Goal: Information Seeking & Learning: Find specific fact

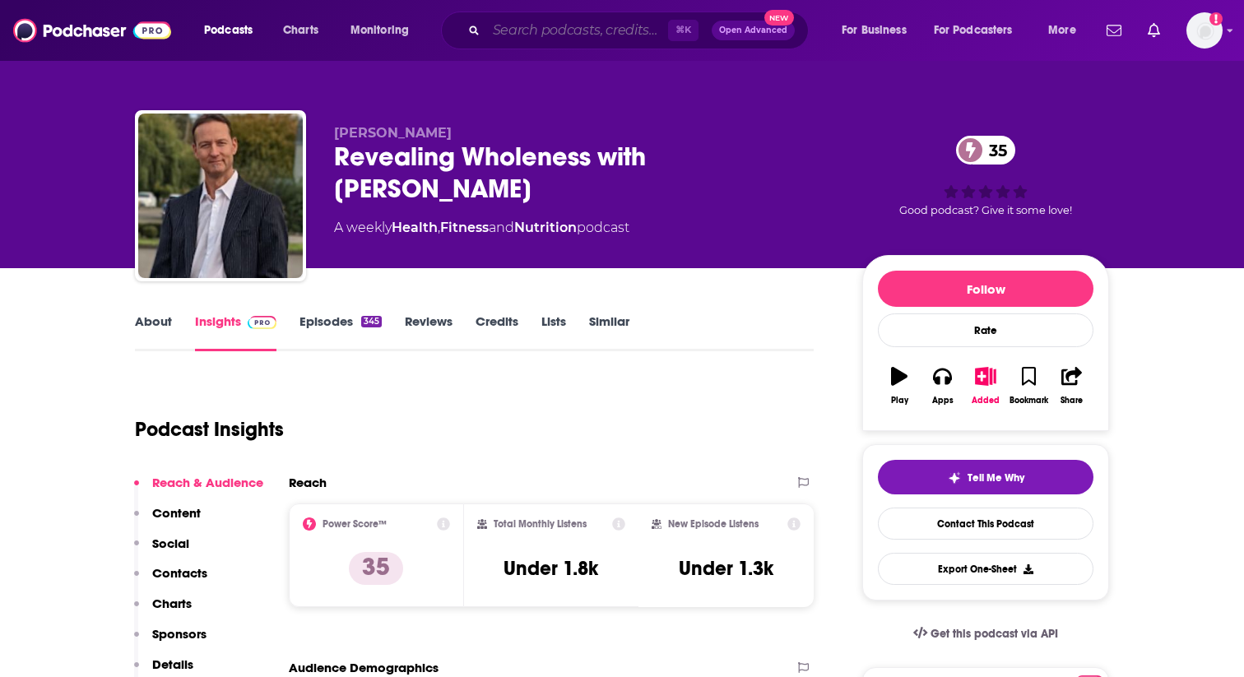
click at [526, 32] on input "Search podcasts, credits, & more..." at bounding box center [577, 30] width 182 height 26
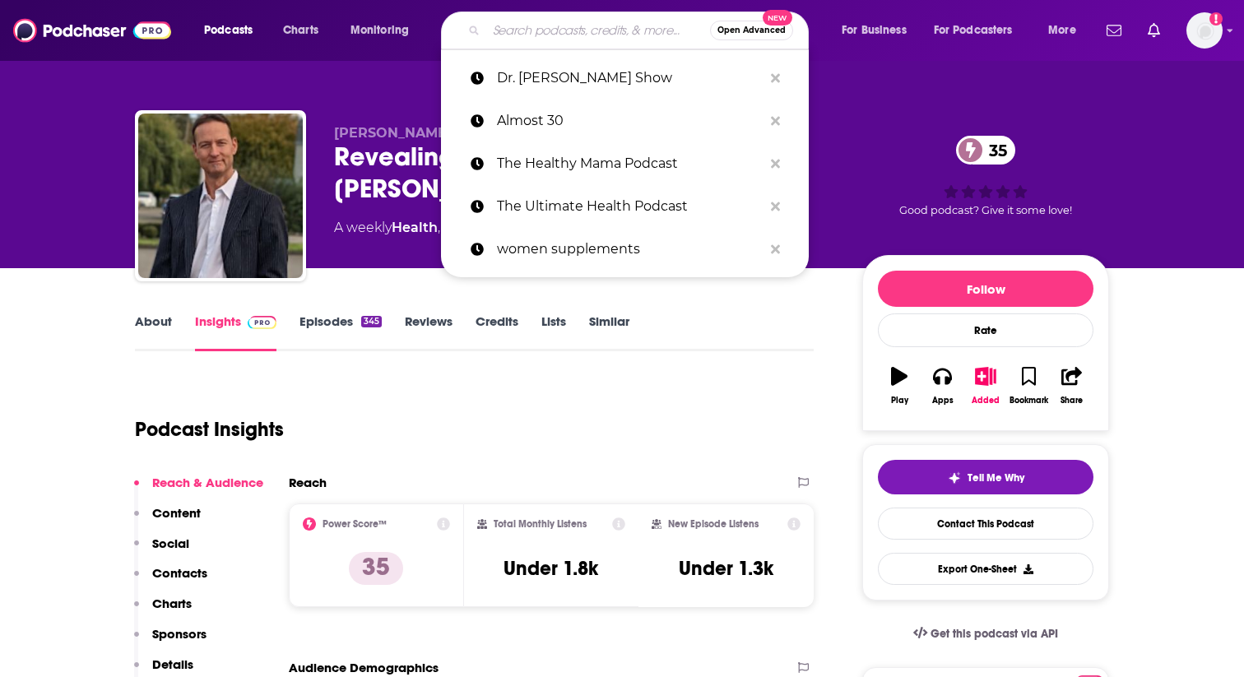
paste input "SuperLife with [PERSON_NAME]"
type input "SuperLife with [PERSON_NAME]"
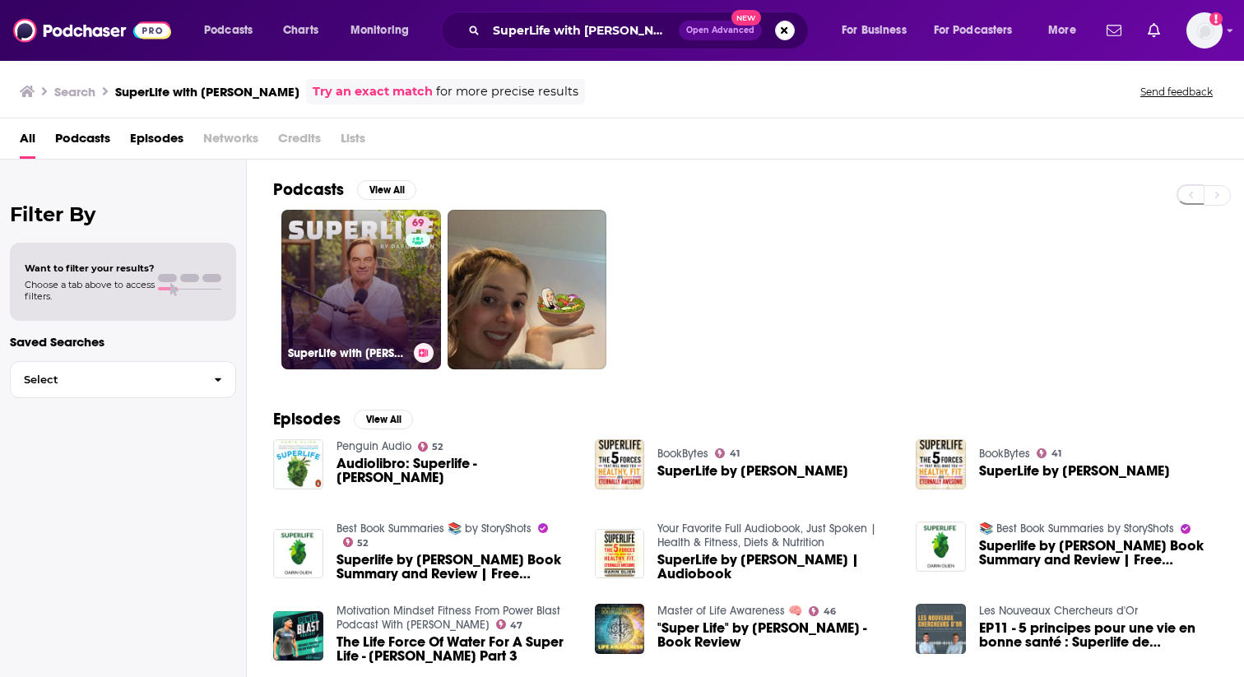
click at [391, 260] on link "69 SuperLife with [PERSON_NAME]" at bounding box center [361, 290] width 160 height 160
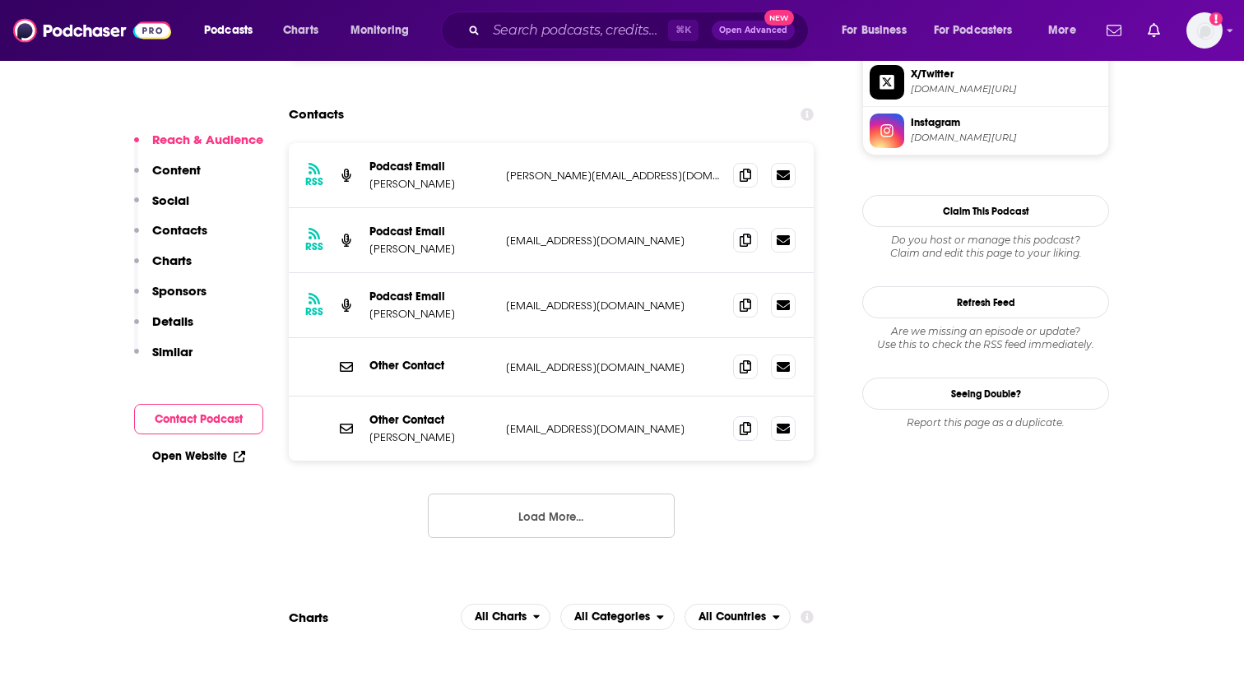
scroll to position [1575, 0]
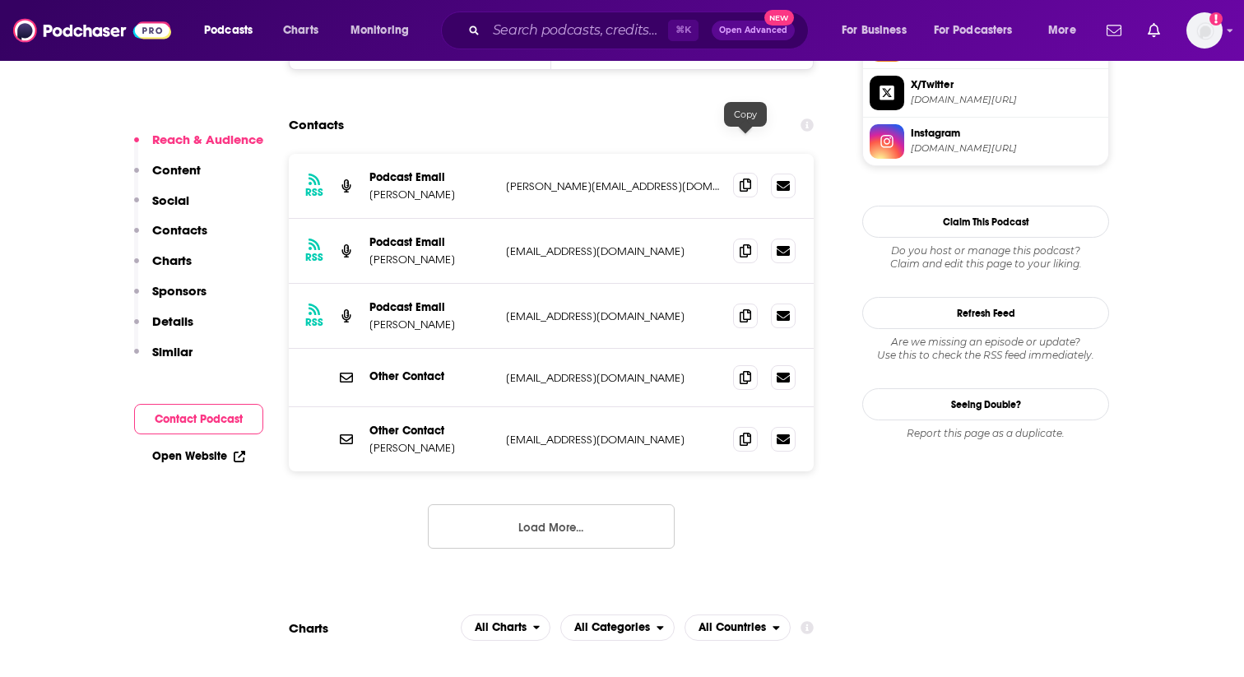
click at [739, 178] on icon at bounding box center [745, 184] width 12 height 13
